Goal: Information Seeking & Learning: Learn about a topic

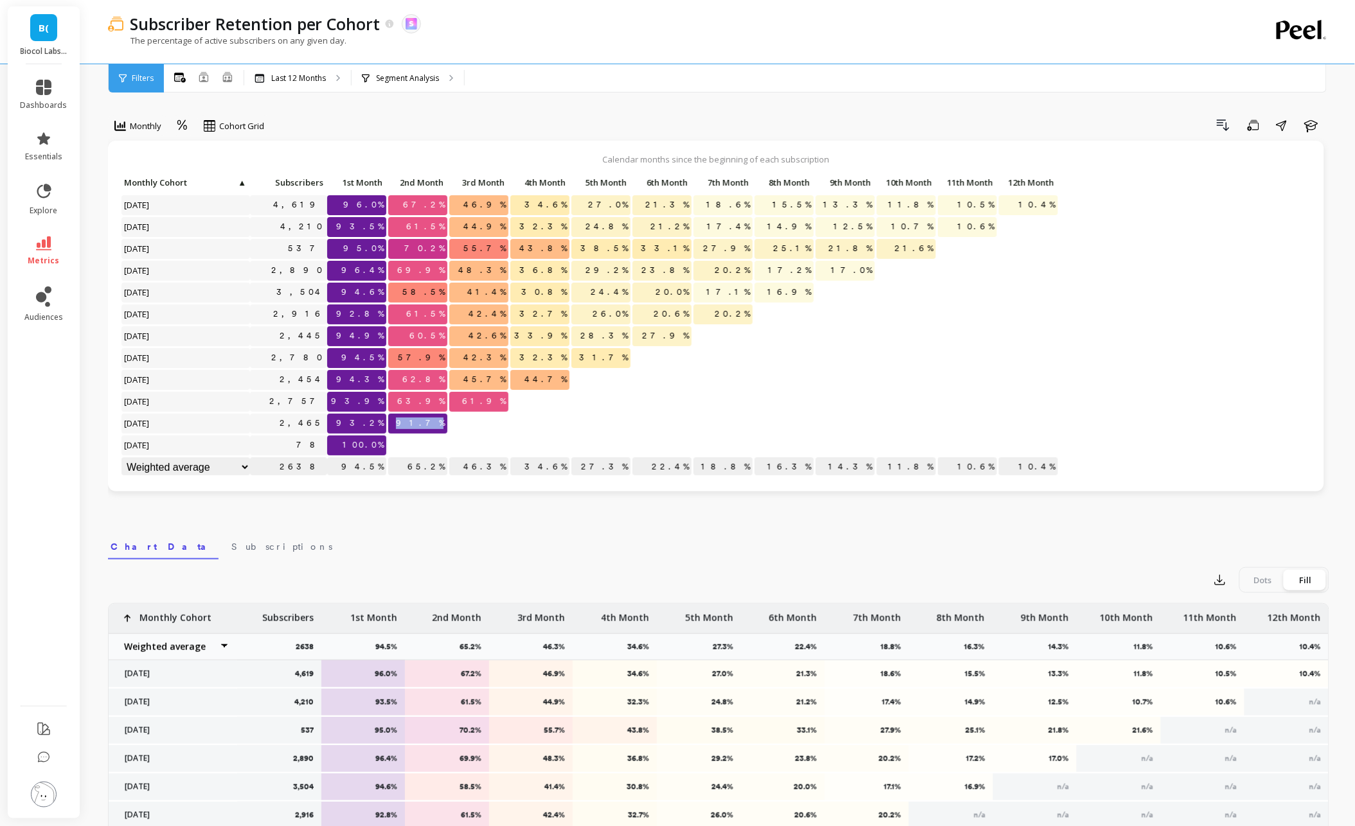
drag, startPoint x: 422, startPoint y: 420, endPoint x: 459, endPoint y: 420, distance: 37.3
click at [460, 420] on div "Click to create an audience 4,619 96.0% 67.2% 46.9% 34.6% 27.0% 21.3% 18.6% 15.…" at bounding box center [590, 327] width 938 height 306
click at [459, 420] on p at bounding box center [478, 418] width 59 height 9
drag, startPoint x: 412, startPoint y: 421, endPoint x: 464, endPoint y: 420, distance: 52.1
click at [467, 421] on div "Click to create an audience 4,619 96.0% 67.2% 46.9% 34.6% 27.0% 21.3% 18.6% 15.…" at bounding box center [590, 327] width 938 height 306
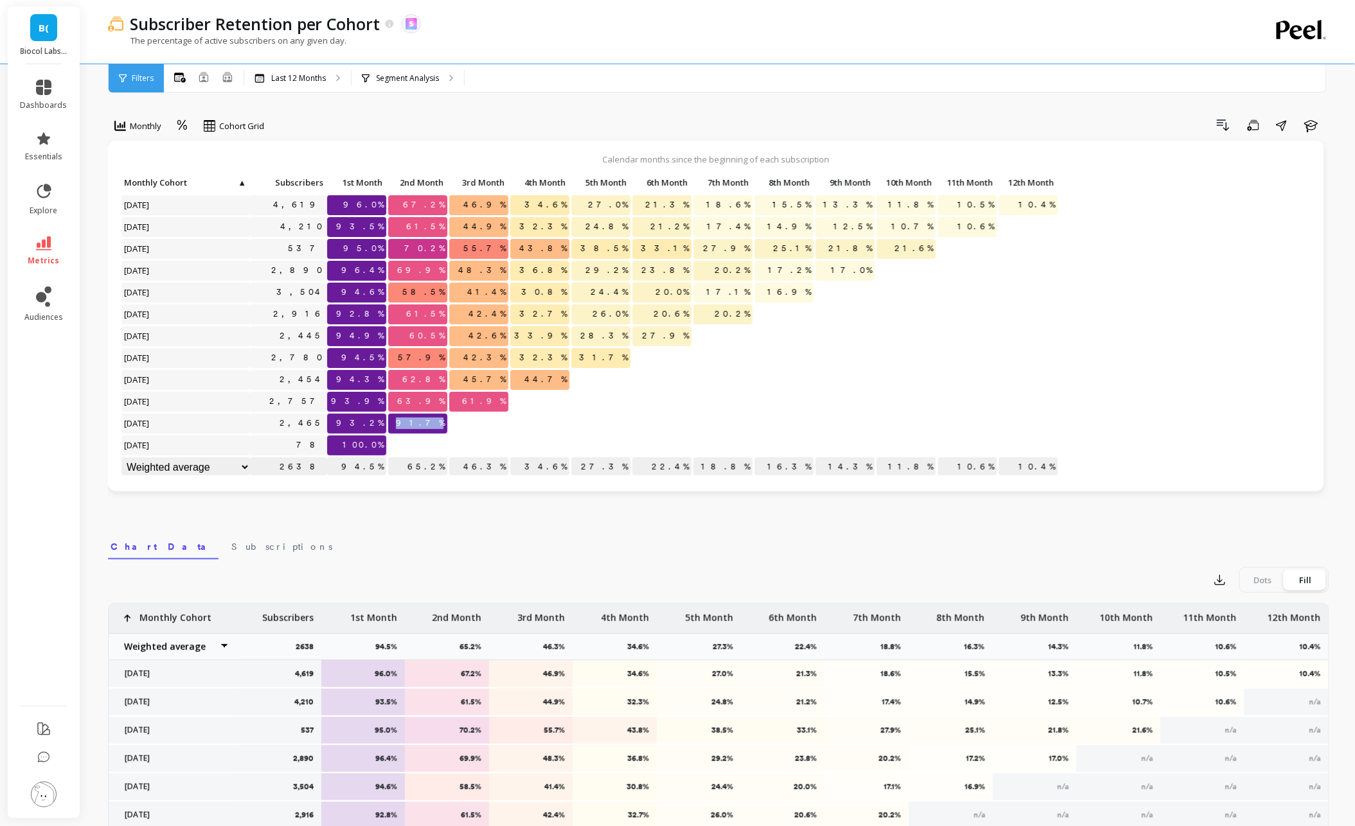
click at [464, 420] on p at bounding box center [478, 418] width 59 height 9
drag, startPoint x: 423, startPoint y: 421, endPoint x: 479, endPoint y: 421, distance: 55.9
click at [479, 421] on div "Click to create an audience 4,619 96.0% 67.2% 46.9% 34.6% 27.0% 21.3% 18.6% 15.…" at bounding box center [590, 327] width 938 height 306
click at [479, 421] on p at bounding box center [478, 418] width 59 height 9
drag, startPoint x: 423, startPoint y: 400, endPoint x: 479, endPoint y: 400, distance: 55.9
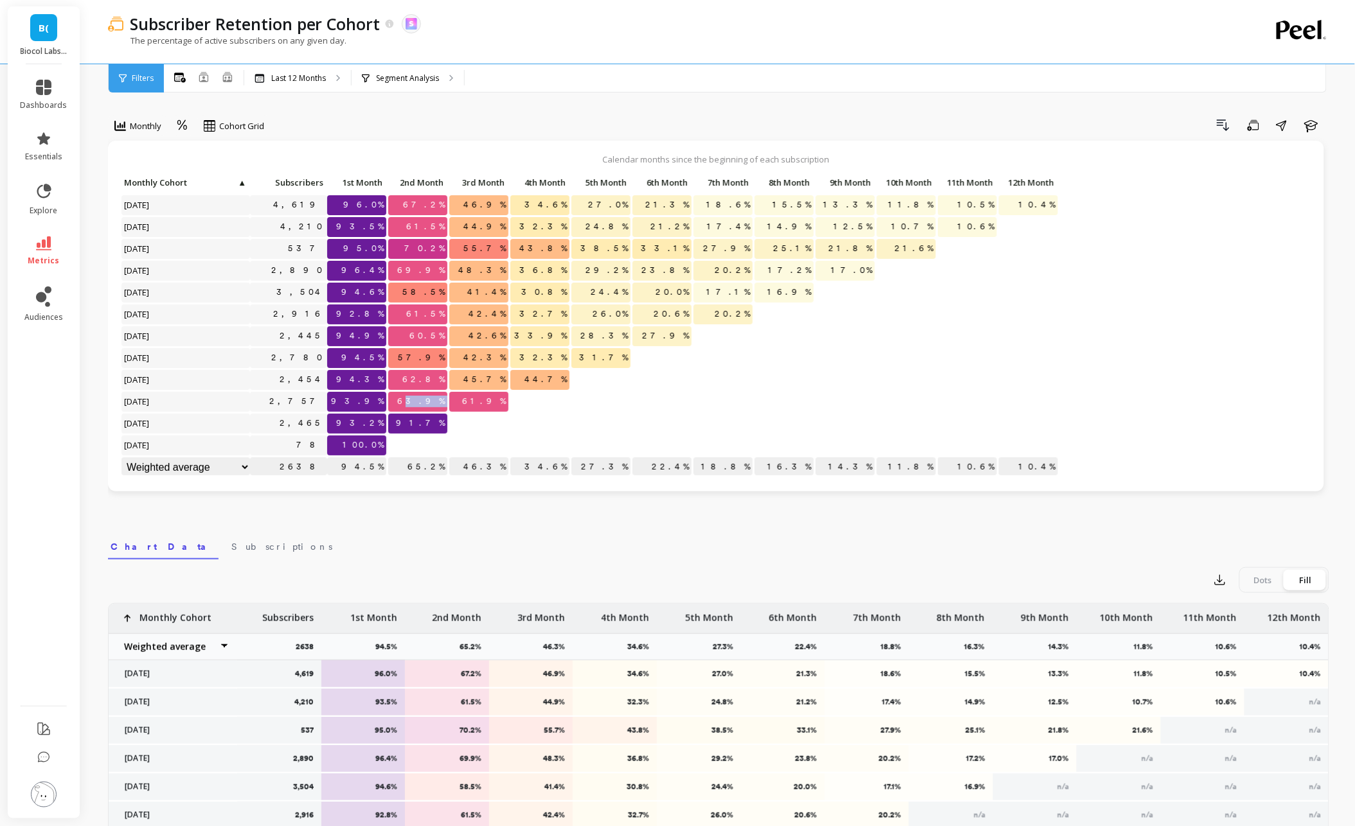
click at [479, 400] on div "Click to create an audience 4,619 96.0% 67.2% 46.9% 34.6% 27.0% 21.3% 18.6% 15.…" at bounding box center [590, 327] width 938 height 306
click at [497, 442] on p at bounding box center [478, 440] width 59 height 9
drag, startPoint x: 405, startPoint y: 402, endPoint x: 480, endPoint y: 402, distance: 75.2
click at [481, 402] on div "Click to create an audience 4,619 96.0% 67.2% 46.9% 34.6% 27.0% 21.3% 18.6% 15.…" at bounding box center [590, 327] width 938 height 306
click at [499, 447] on div at bounding box center [478, 446] width 59 height 20
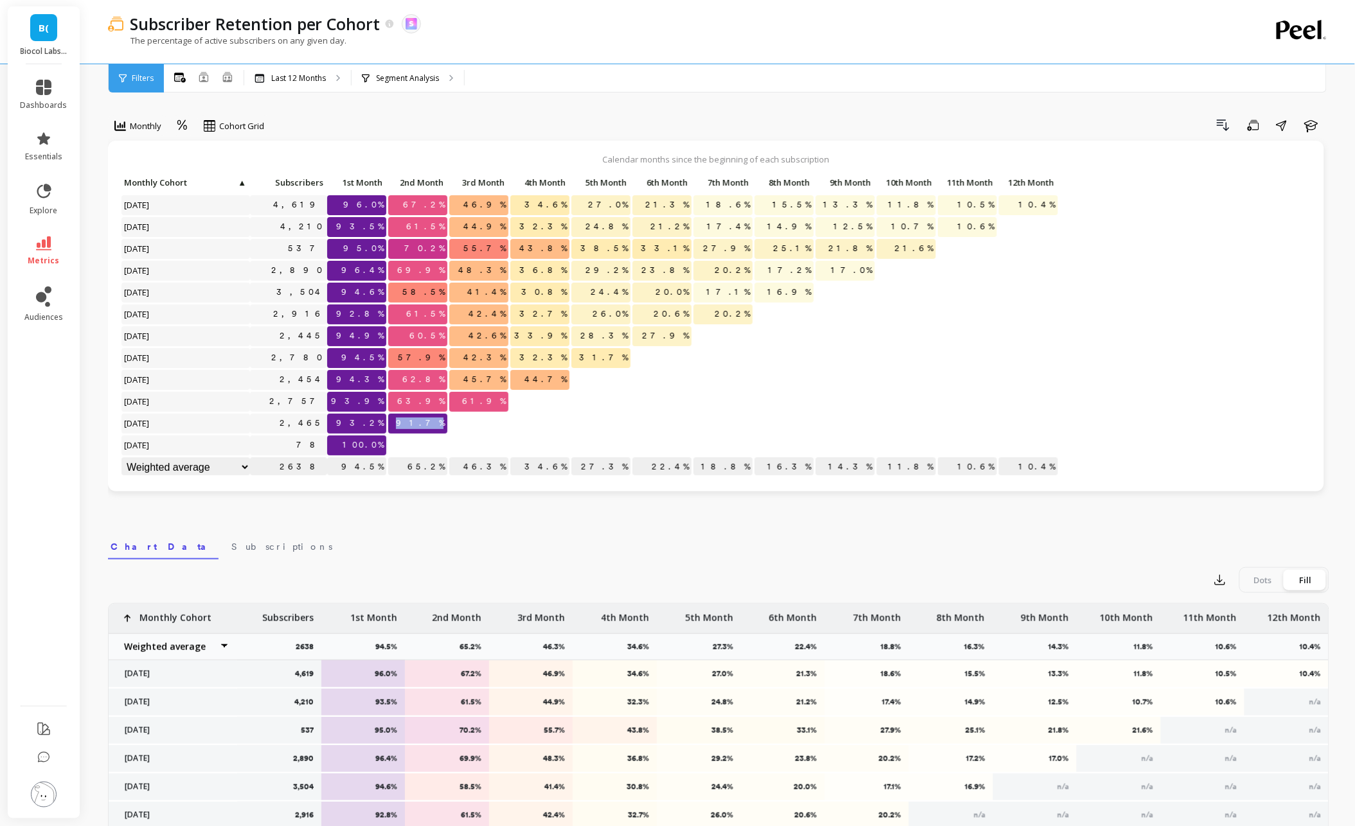
drag, startPoint x: 422, startPoint y: 425, endPoint x: 526, endPoint y: 425, distance: 103.5
click at [526, 425] on div "Click to create an audience 4,619 96.0% 67.2% 46.9% 34.6% 27.0% 21.3% 18.6% 15.…" at bounding box center [590, 327] width 938 height 306
click at [526, 425] on div at bounding box center [539, 424] width 59 height 20
drag, startPoint x: 419, startPoint y: 413, endPoint x: 516, endPoint y: 413, distance: 97.0
click at [516, 413] on div "Click to create an audience 4,619 96.0% 67.2% 46.9% 34.6% 27.0% 21.3% 18.6% 15.…" at bounding box center [590, 327] width 938 height 306
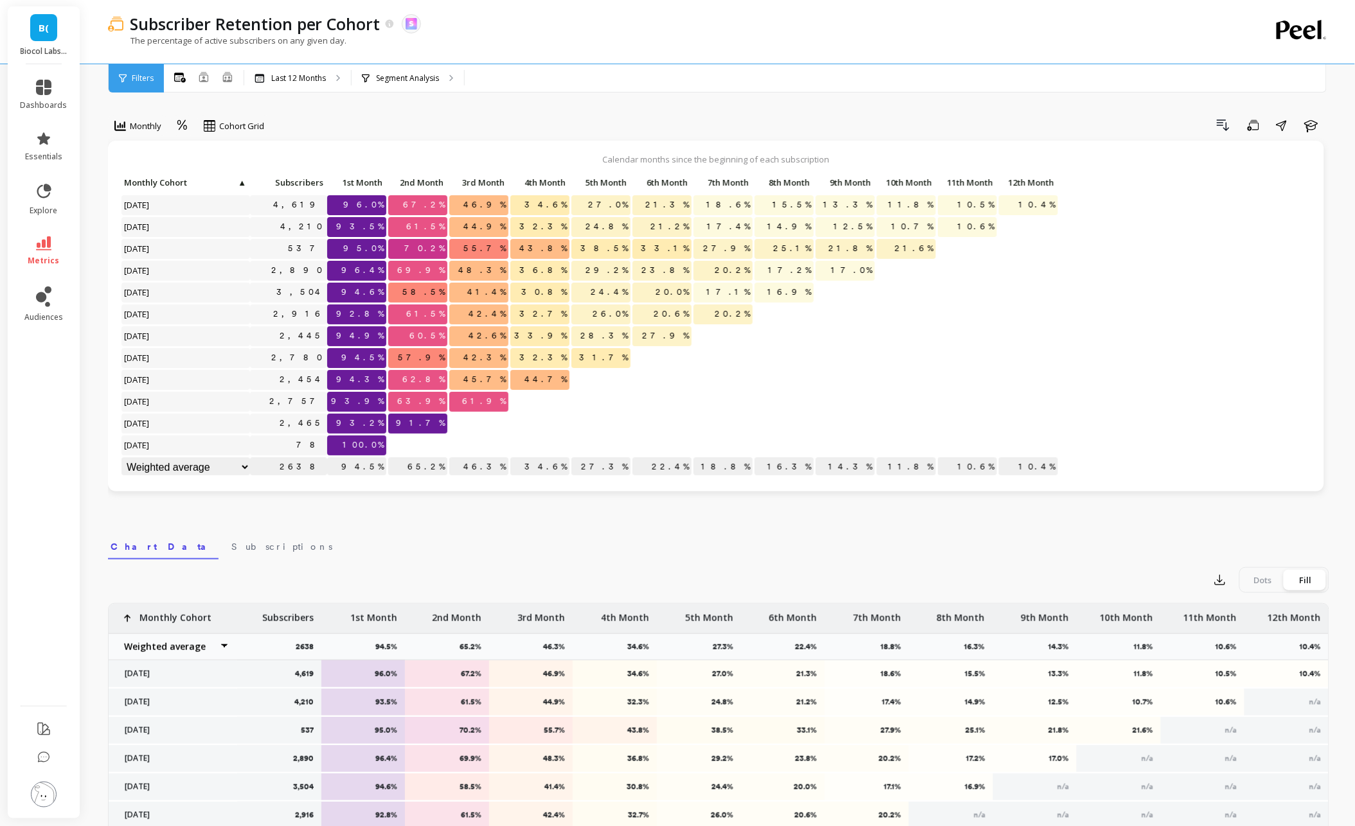
click at [530, 436] on p at bounding box center [539, 440] width 59 height 9
drag, startPoint x: 417, startPoint y: 422, endPoint x: 517, endPoint y: 422, distance: 100.3
click at [519, 422] on div "Click to create an audience 4,619 96.0% 67.2% 46.9% 34.6% 27.0% 21.3% 18.6% 15.…" at bounding box center [590, 327] width 938 height 306
click at [517, 422] on p at bounding box center [539, 418] width 59 height 9
click at [410, 84] on div "Segment Analysis" at bounding box center [408, 78] width 112 height 28
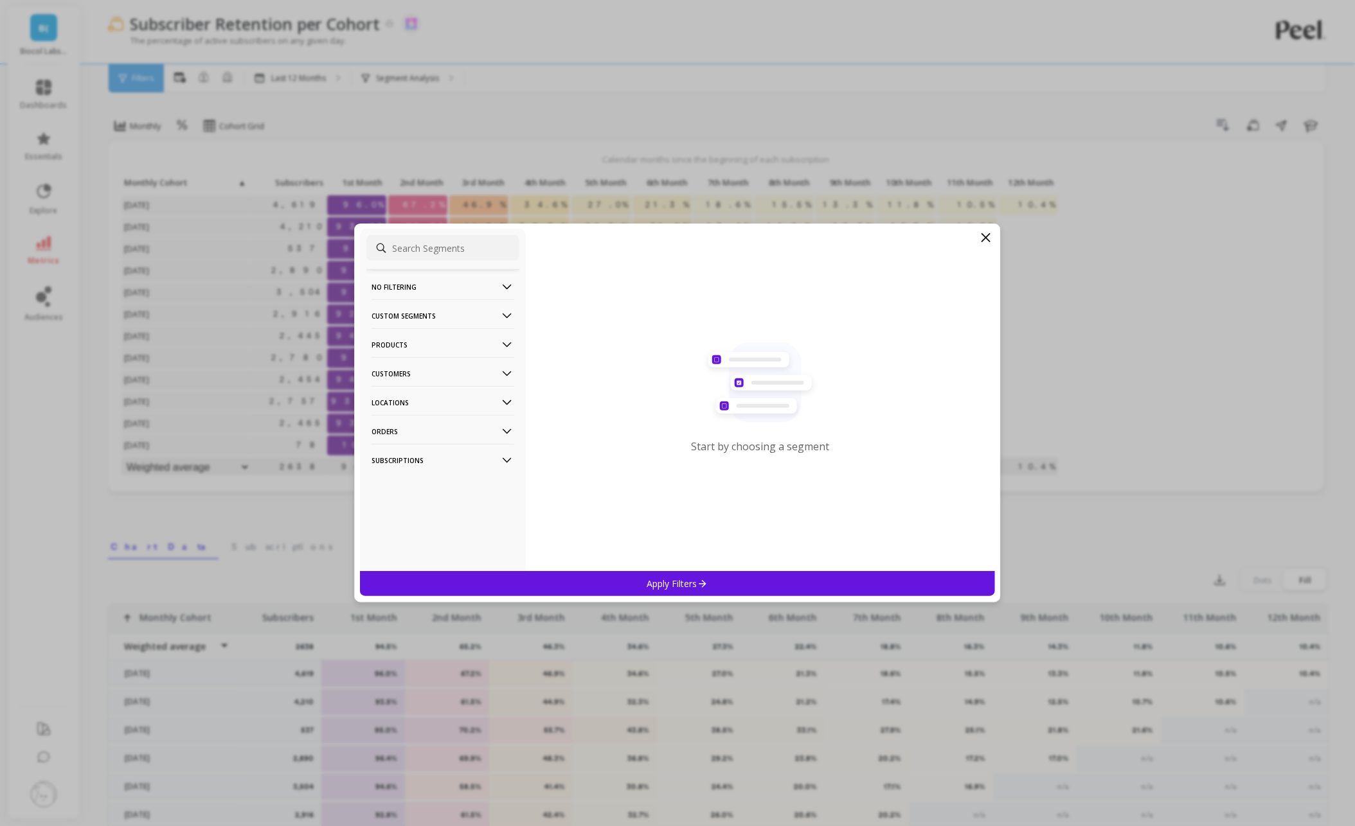
click at [503, 319] on Segments-icon at bounding box center [507, 316] width 14 height 14
click at [501, 293] on filtering-icon at bounding box center [507, 287] width 14 height 14
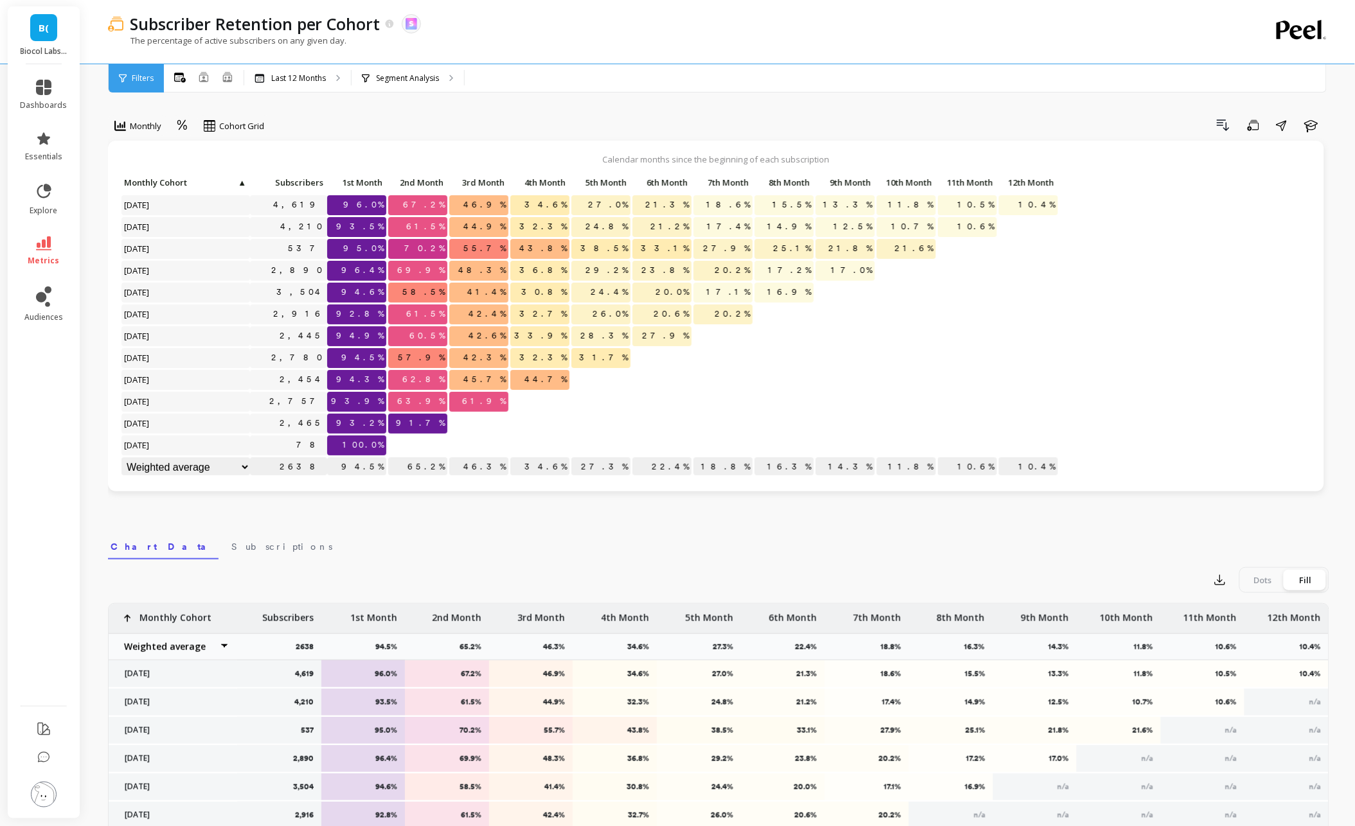
click at [431, 402] on span "63.9%" at bounding box center [421, 401] width 53 height 19
click at [498, 443] on p at bounding box center [478, 440] width 59 height 9
click at [389, 80] on p "Segment Analysis" at bounding box center [407, 78] width 63 height 10
